Goal: Navigation & Orientation: Go to known website

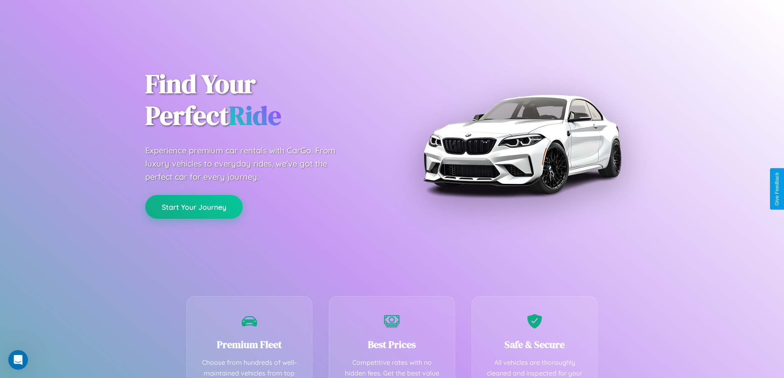
click at [194, 207] on button "Start Your Journey" at bounding box center [193, 207] width 97 height 24
click at [194, 206] on button "Start Your Journey" at bounding box center [193, 207] width 97 height 24
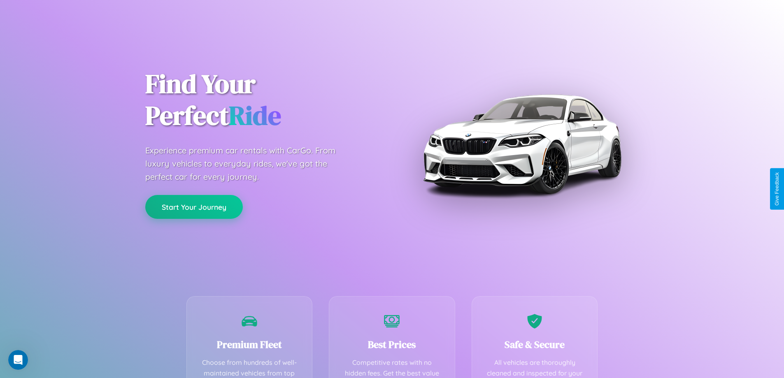
click at [194, 206] on button "Start Your Journey" at bounding box center [193, 207] width 97 height 24
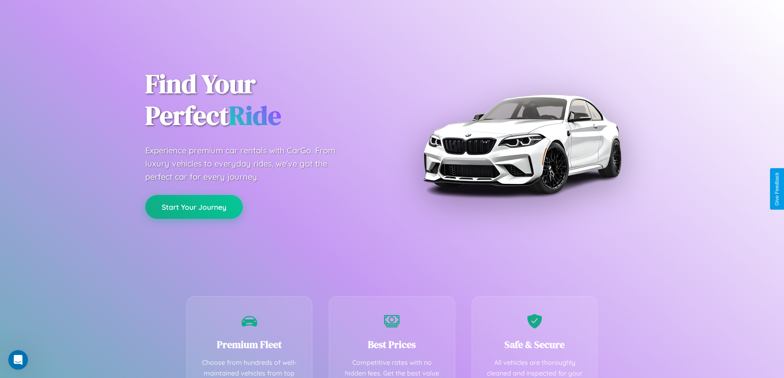
click at [194, 206] on button "Start Your Journey" at bounding box center [193, 207] width 97 height 24
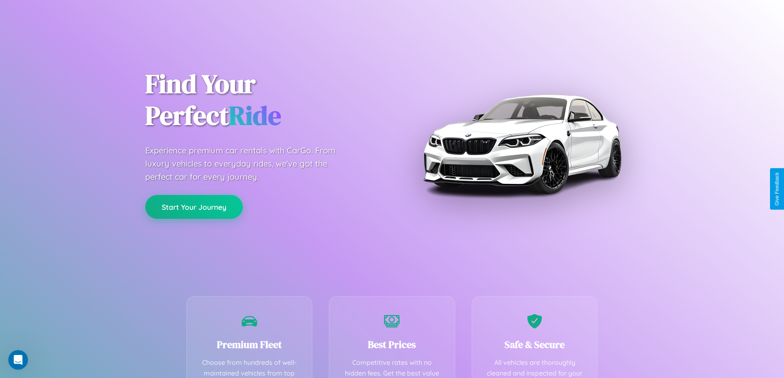
click at [194, 206] on button "Start Your Journey" at bounding box center [193, 207] width 97 height 24
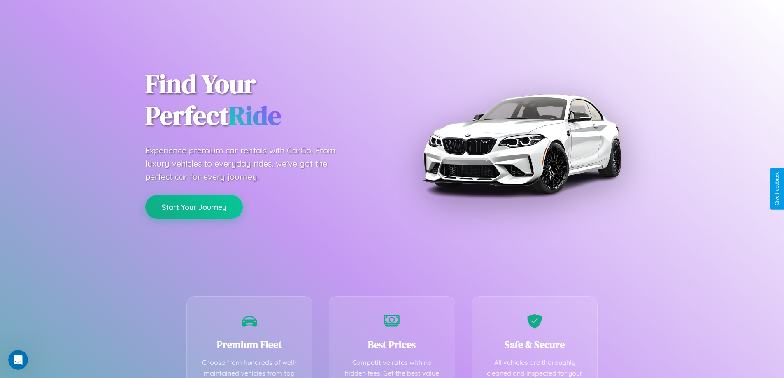
click at [194, 206] on button "Start Your Journey" at bounding box center [193, 207] width 97 height 24
